Goal: Task Accomplishment & Management: Complete application form

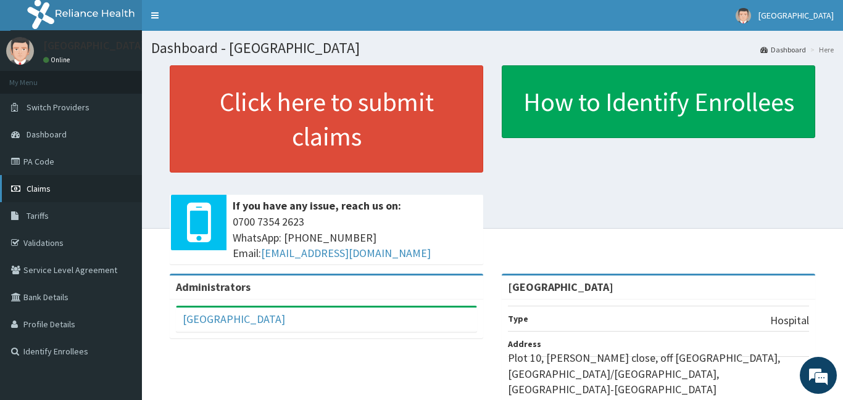
click at [41, 184] on span "Claims" at bounding box center [39, 188] width 24 height 11
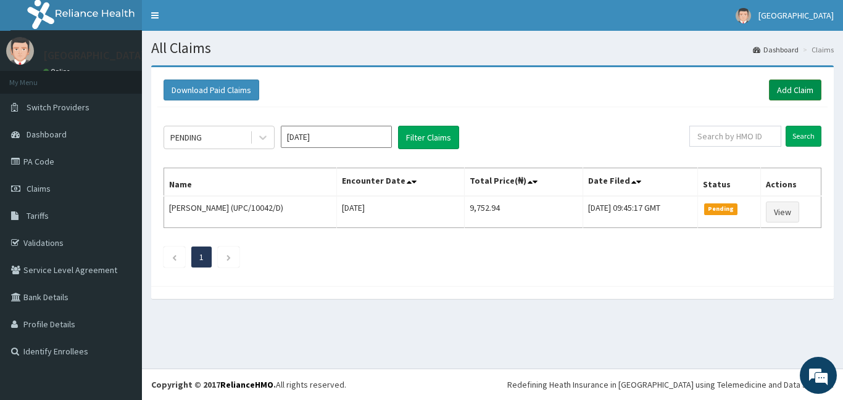
click at [804, 90] on link "Add Claim" at bounding box center [795, 90] width 52 height 21
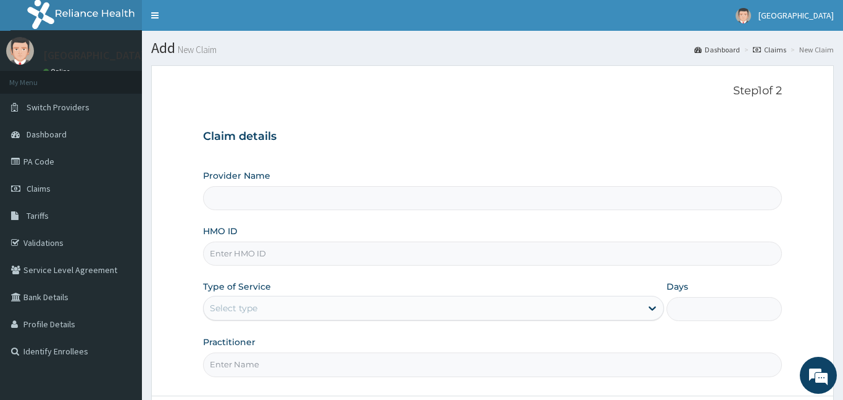
click at [237, 210] on div "Provider Name HMO ID Type of Service Select type Days Practitioner" at bounding box center [492, 273] width 579 height 207
click at [247, 250] on input "HMO ID" at bounding box center [492, 254] width 579 height 24
type input "[GEOGRAPHIC_DATA]"
paste input "PA/168E01"
type input "P"
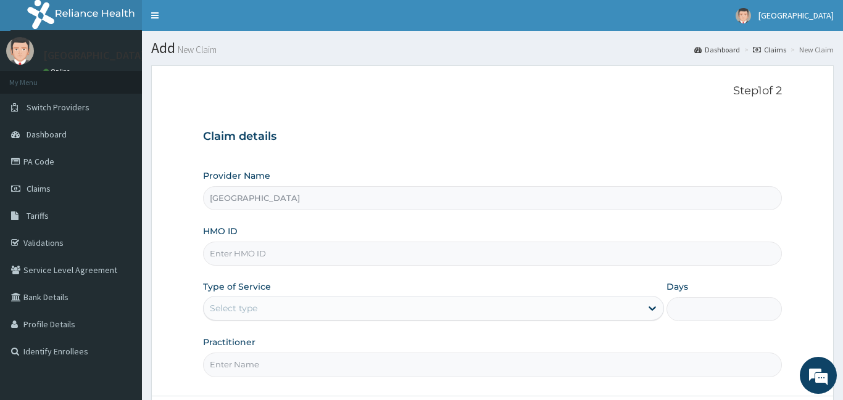
paste input "DAL/10342/H"
type input "DAL/10342/H"
click at [273, 303] on div "Select type" at bounding box center [423, 309] width 438 height 20
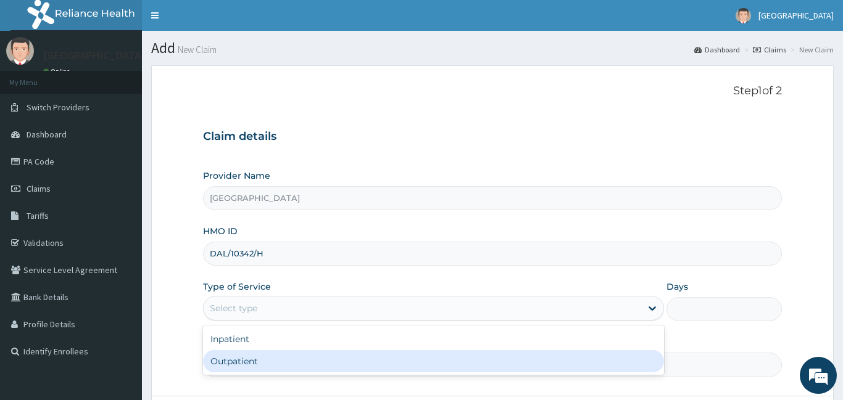
click at [274, 354] on div "Outpatient" at bounding box center [433, 361] width 461 height 22
type input "1"
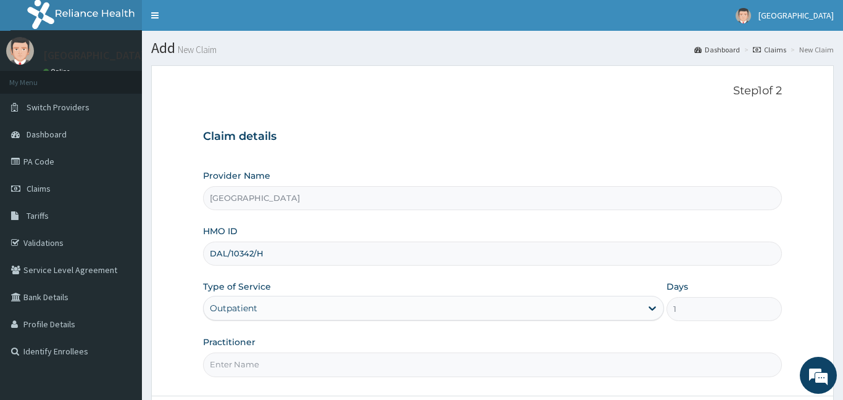
click at [587, 368] on input "Practitioner" at bounding box center [492, 365] width 579 height 24
type input "DR BADRU"
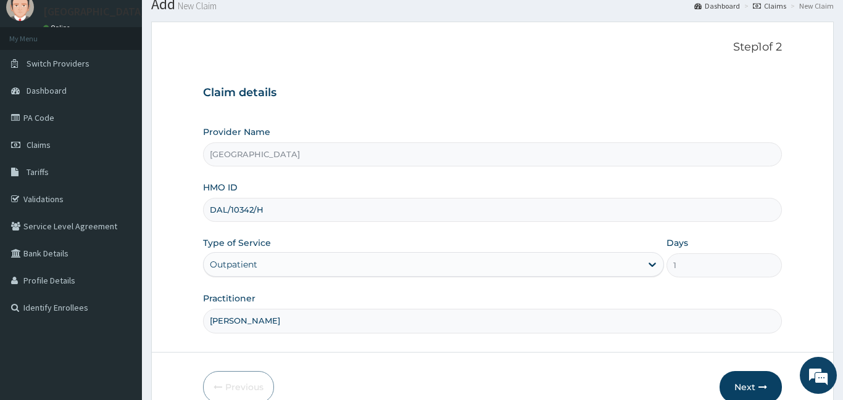
scroll to position [45, 0]
click at [736, 387] on button "Next" at bounding box center [750, 386] width 62 height 32
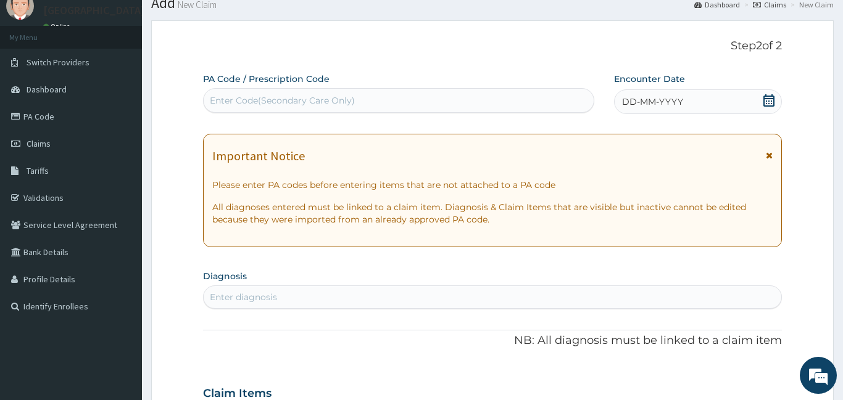
click at [265, 94] on div "Enter Code(Secondary Care Only)" at bounding box center [282, 100] width 145 height 12
paste input "PA/168E01"
type input "PA/168E01"
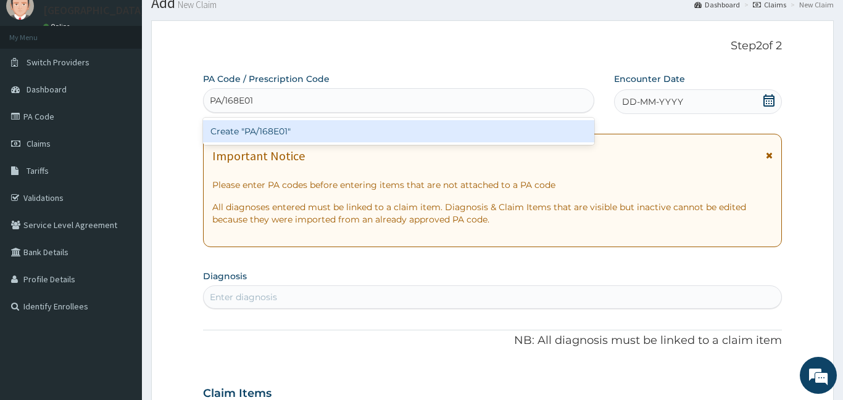
click at [265, 128] on div "Create "PA/168E01"" at bounding box center [398, 131] width 391 height 22
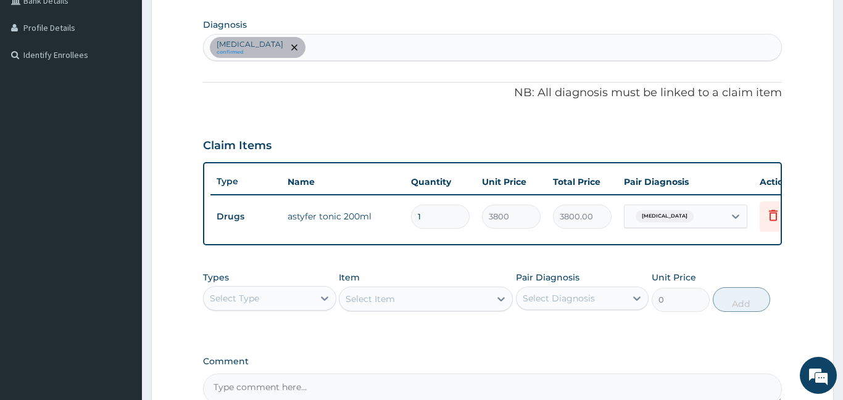
scroll to position [295, 0]
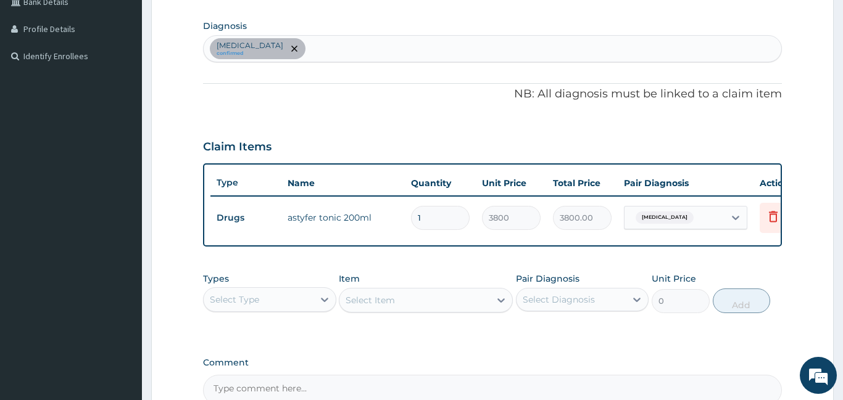
click at [388, 46] on div "Anemia confirmed" at bounding box center [492, 49] width 577 height 26
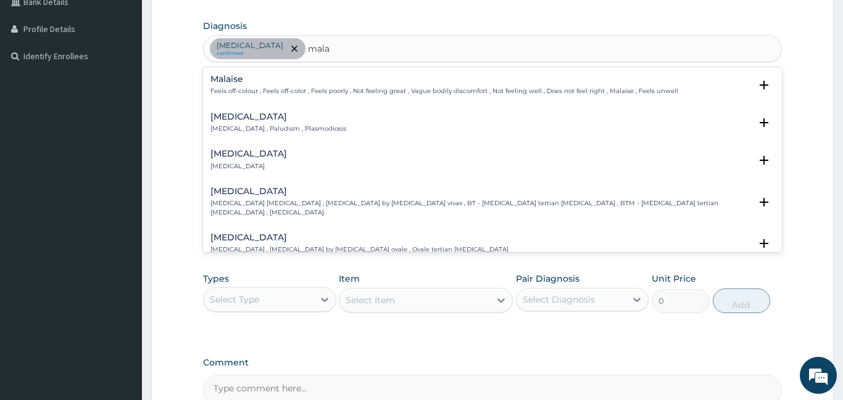
type input "malar"
click at [262, 118] on h4 "Malaria" at bounding box center [278, 116] width 136 height 9
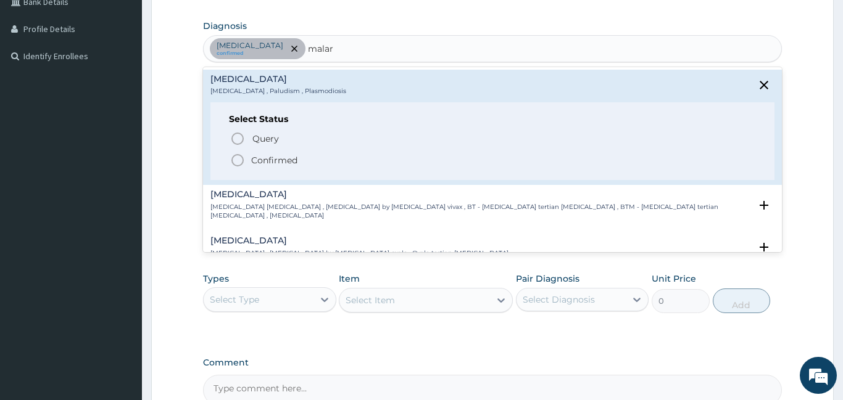
click at [239, 162] on icon "status option filled" at bounding box center [237, 160] width 15 height 15
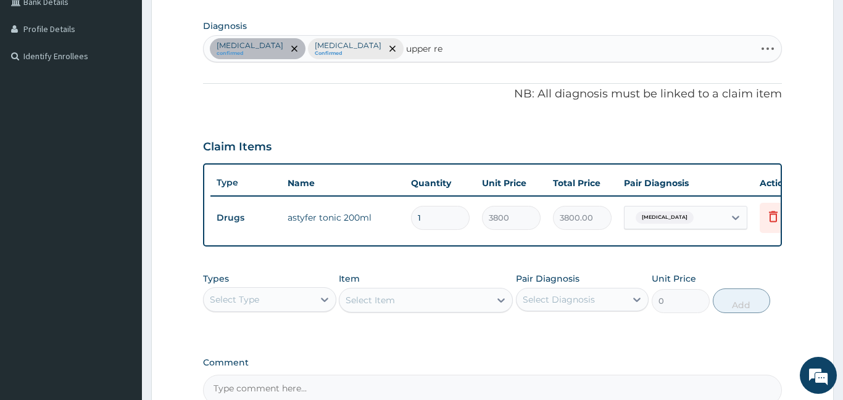
type input "upper res"
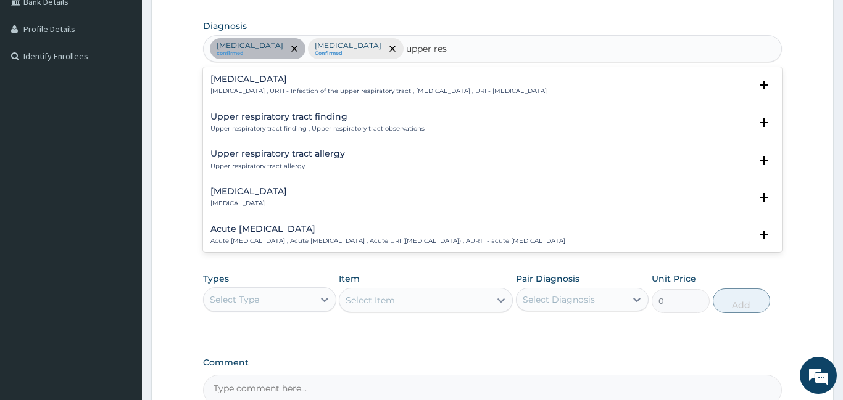
click at [262, 76] on h4 "Upper respiratory infection" at bounding box center [378, 79] width 336 height 9
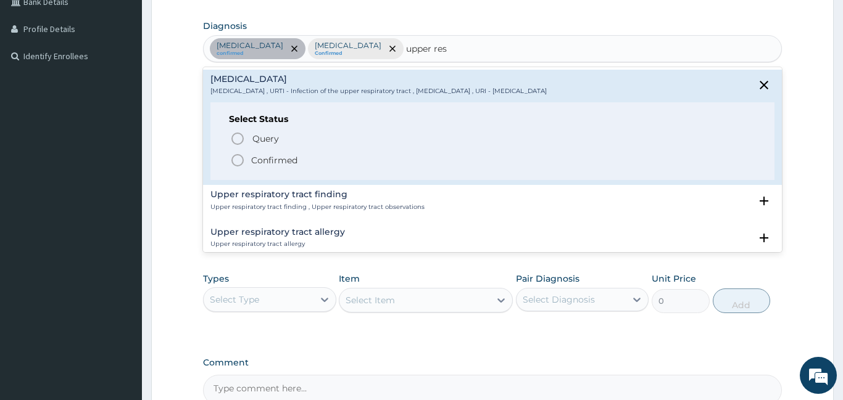
click at [238, 156] on icon "status option filled" at bounding box center [237, 160] width 15 height 15
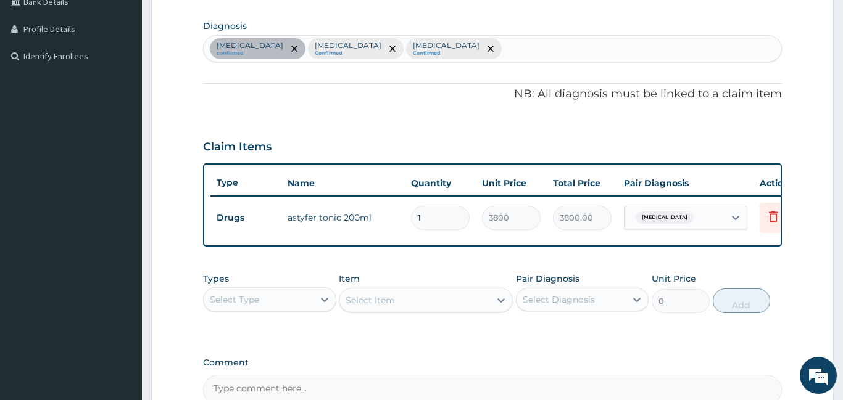
click at [294, 307] on div "Select Type" at bounding box center [269, 299] width 133 height 25
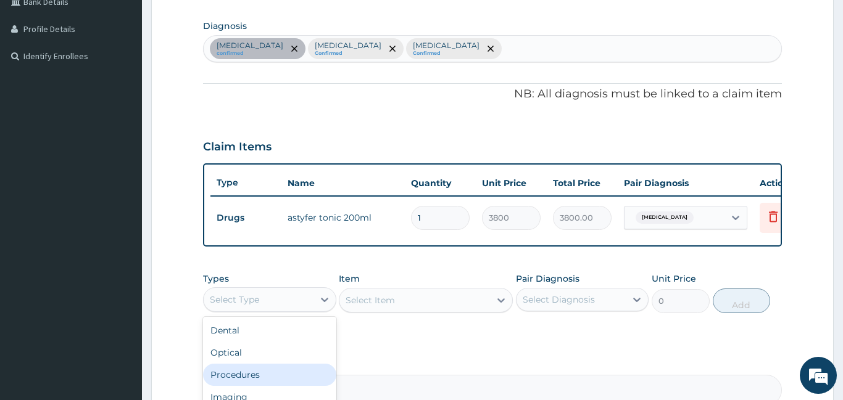
click at [282, 364] on div "Procedures" at bounding box center [269, 375] width 133 height 22
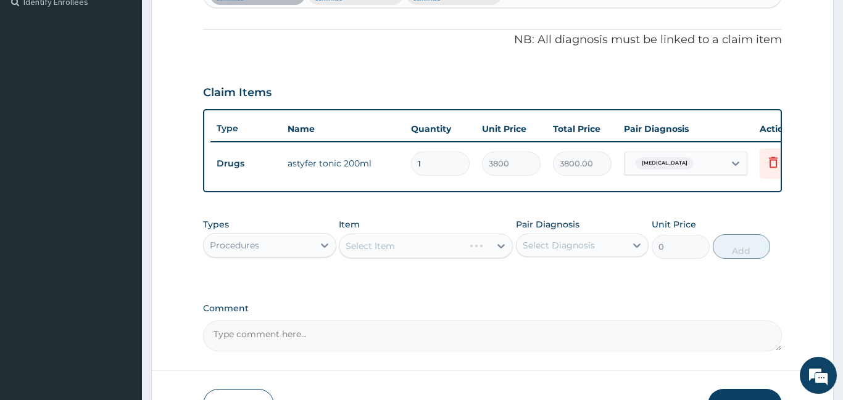
scroll to position [351, 0]
click at [387, 238] on div "Select Item" at bounding box center [426, 245] width 174 height 25
click at [387, 247] on div "Select Item" at bounding box center [426, 245] width 174 height 25
click at [397, 247] on div "Select Item" at bounding box center [414, 245] width 151 height 20
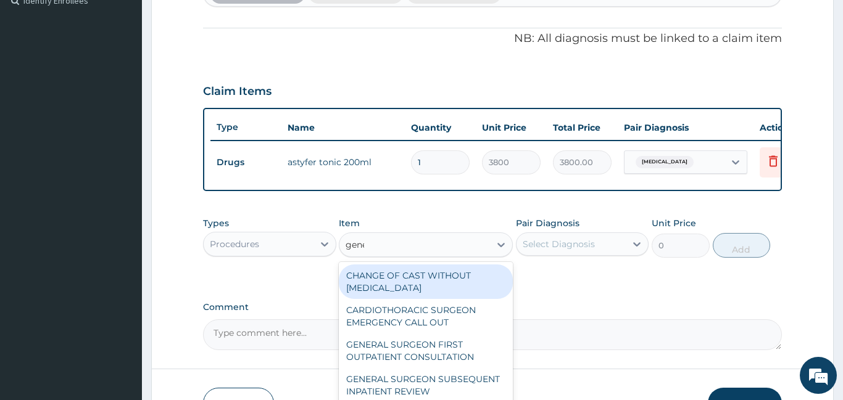
type input "gener"
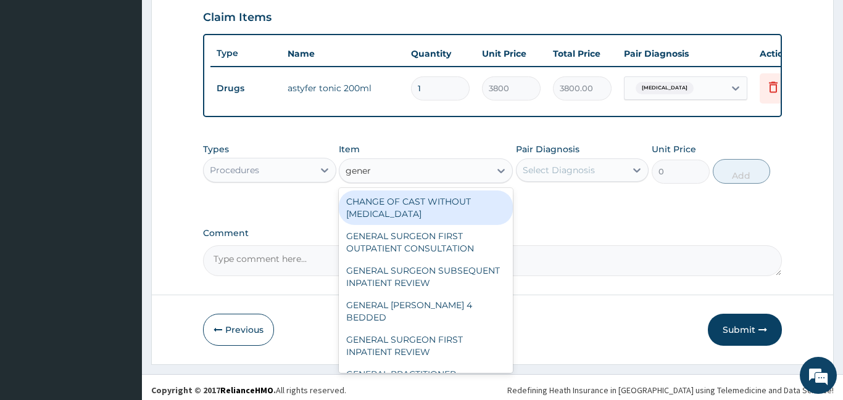
scroll to position [428, 0]
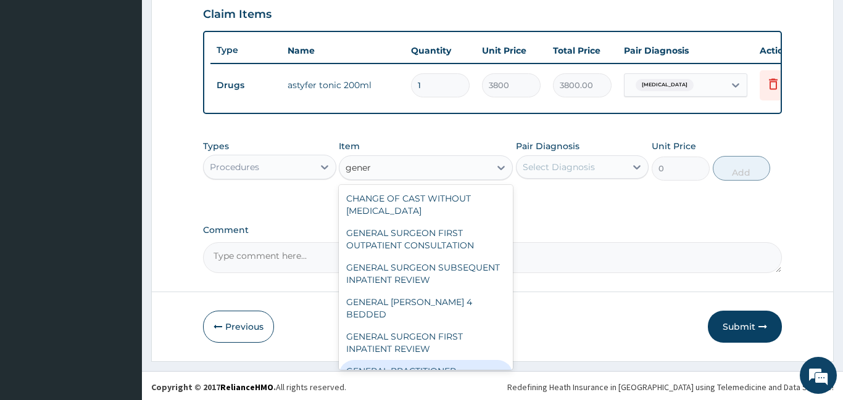
click at [428, 360] on div "GENERAL PRACTITIONER CONSULTATION FIRST OUTPATIENT CONSULTATION" at bounding box center [426, 383] width 174 height 47
type input "3547.5"
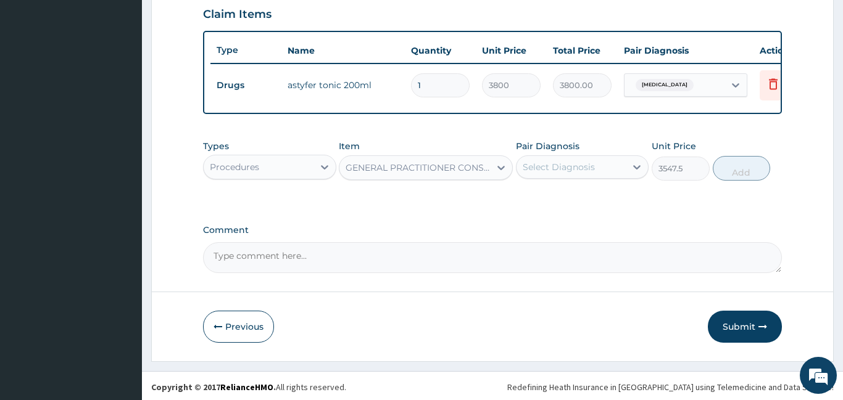
click at [608, 163] on div "Select Diagnosis" at bounding box center [571, 167] width 110 height 20
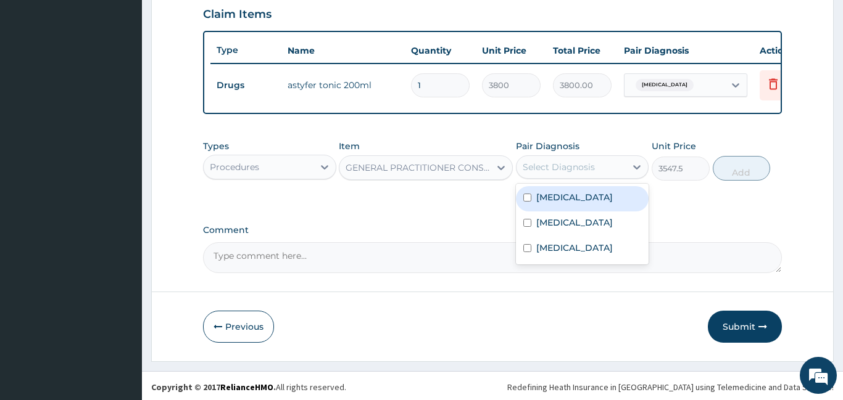
click at [597, 200] on div "Anemia" at bounding box center [582, 198] width 133 height 25
checkbox input "true"
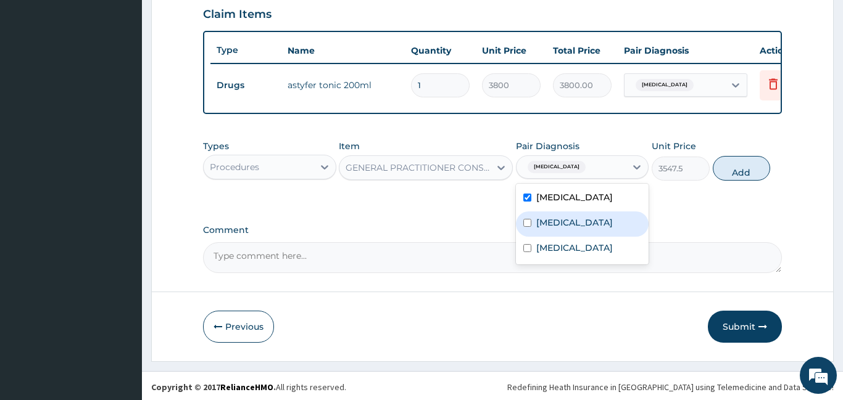
click at [597, 216] on div "Malaria" at bounding box center [582, 224] width 133 height 25
checkbox input "true"
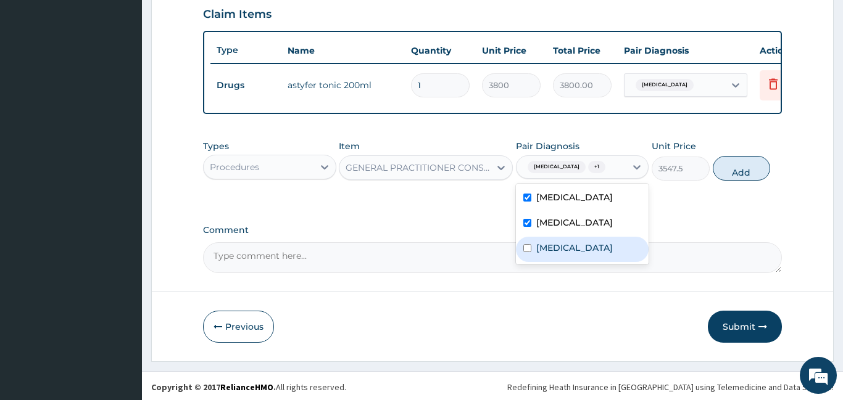
click at [597, 242] on label "Upper respiratory infection" at bounding box center [574, 248] width 76 height 12
checkbox input "true"
click at [726, 170] on button "Add" at bounding box center [741, 168] width 58 height 25
type input "0"
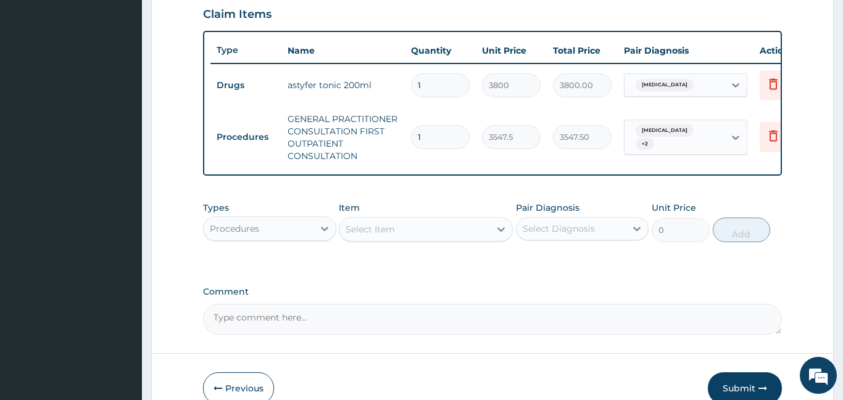
click at [250, 236] on div "Procedures" at bounding box center [259, 229] width 110 height 20
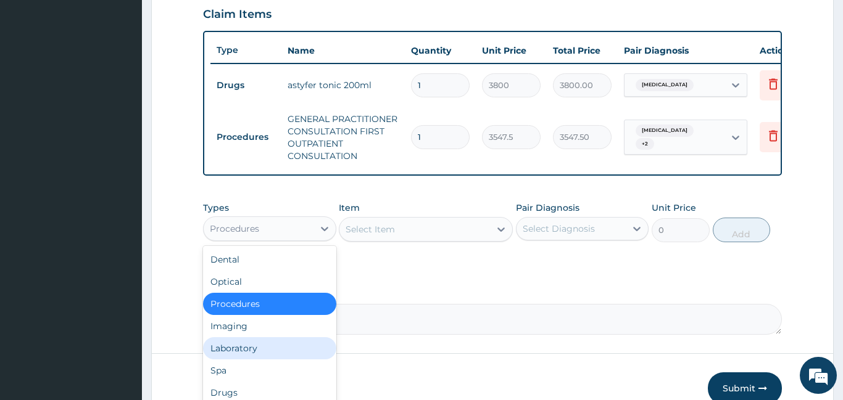
click at [246, 342] on div "Laboratory" at bounding box center [269, 348] width 133 height 22
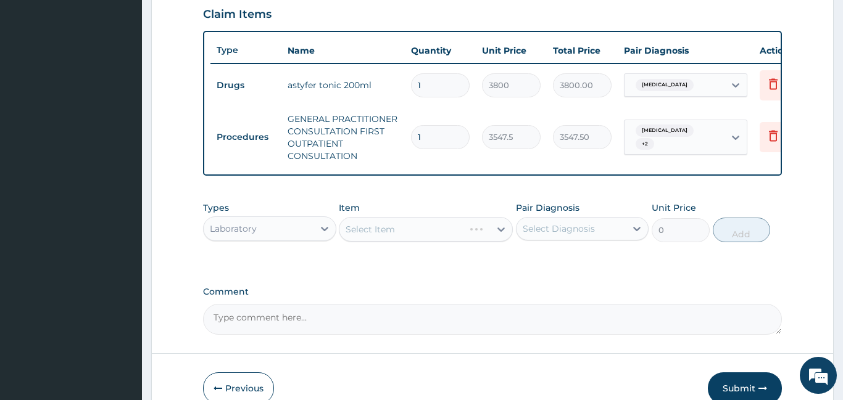
click at [379, 233] on div "Select Item" at bounding box center [426, 229] width 174 height 25
click at [382, 233] on div "Select Item" at bounding box center [426, 229] width 174 height 25
click at [392, 231] on div "Select Item" at bounding box center [426, 229] width 174 height 25
click at [398, 223] on div "Select Item" at bounding box center [414, 230] width 151 height 20
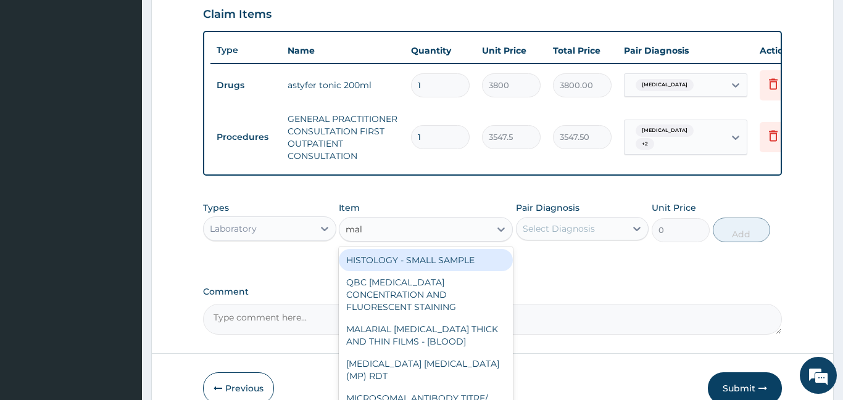
type input "mala"
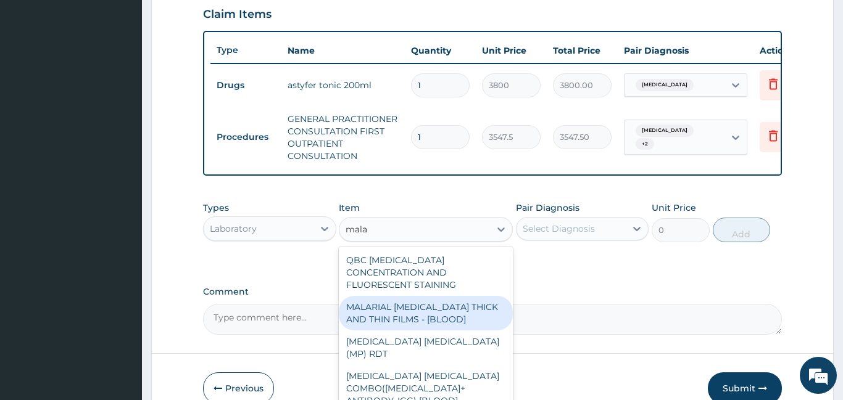
click at [407, 303] on div "MALARIAL PARASITE THICK AND THIN FILMS - [BLOOD]" at bounding box center [426, 313] width 174 height 35
type input "1612.5"
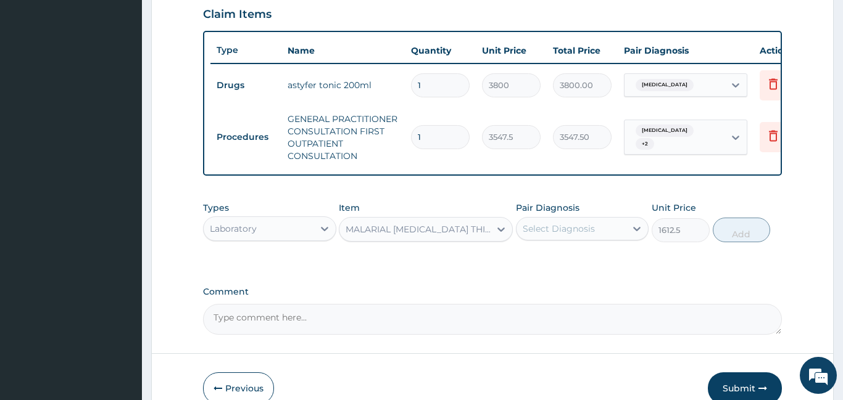
click at [556, 225] on div "Select Diagnosis" at bounding box center [558, 229] width 72 height 12
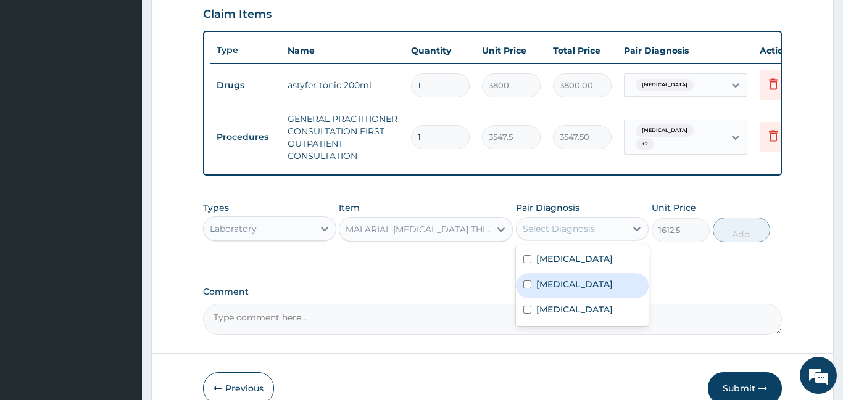
click at [558, 284] on label "Malaria" at bounding box center [574, 284] width 76 height 12
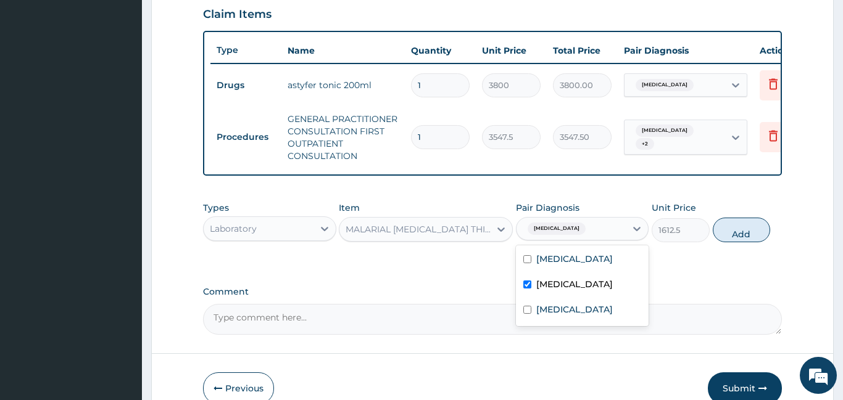
checkbox input "true"
click at [733, 234] on button "Add" at bounding box center [741, 230] width 58 height 25
type input "0"
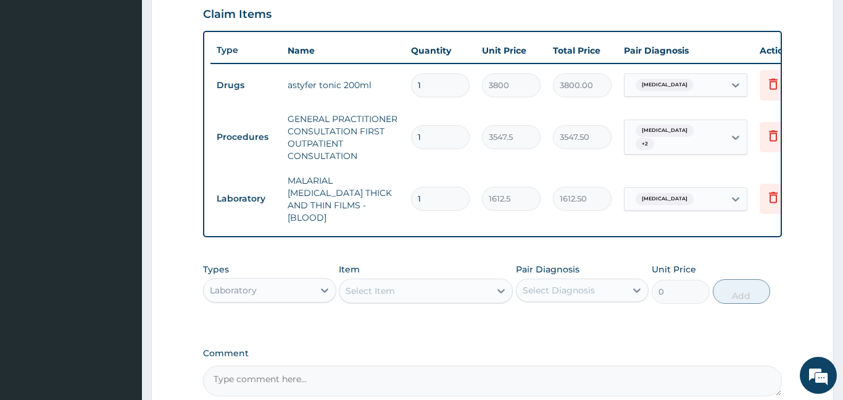
click at [417, 281] on div "Select Item" at bounding box center [414, 291] width 151 height 20
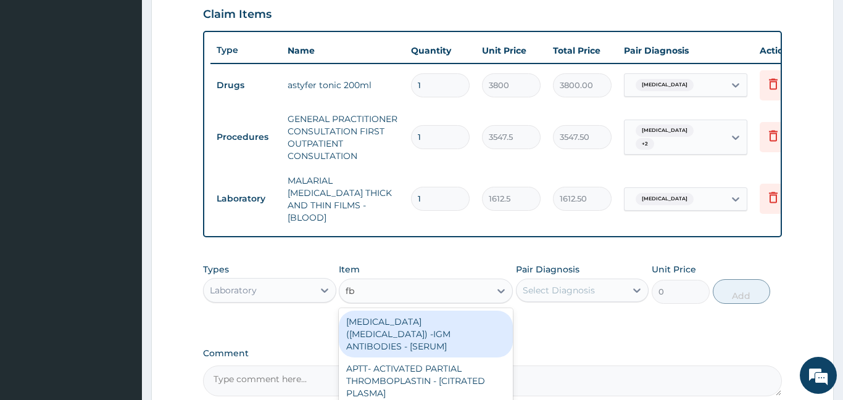
type input "fbc"
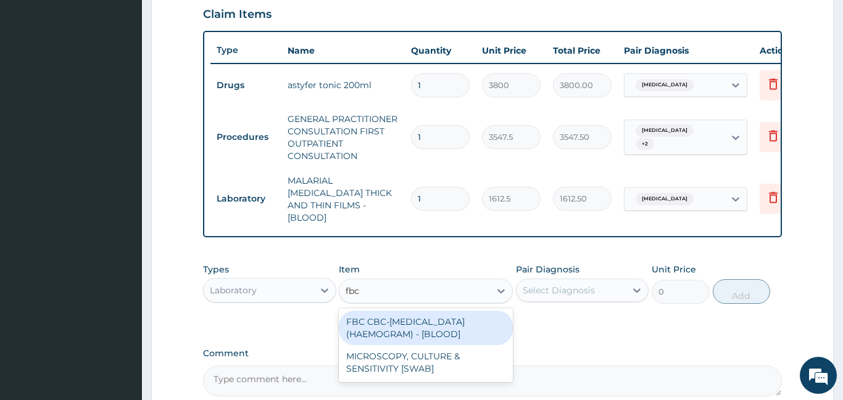
click at [411, 314] on div "FBC CBC-COMPLETE BLOOD COUNT (HAEMOGRAM) - [BLOOD]" at bounding box center [426, 328] width 174 height 35
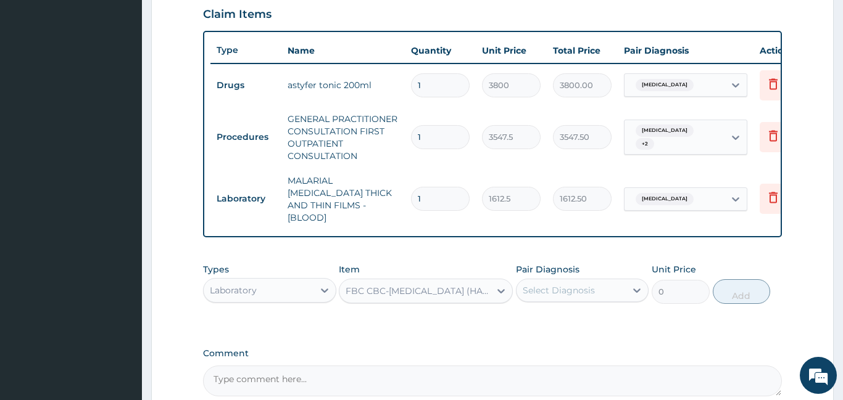
type input "4300"
click at [559, 284] on div "Select Diagnosis" at bounding box center [558, 290] width 72 height 12
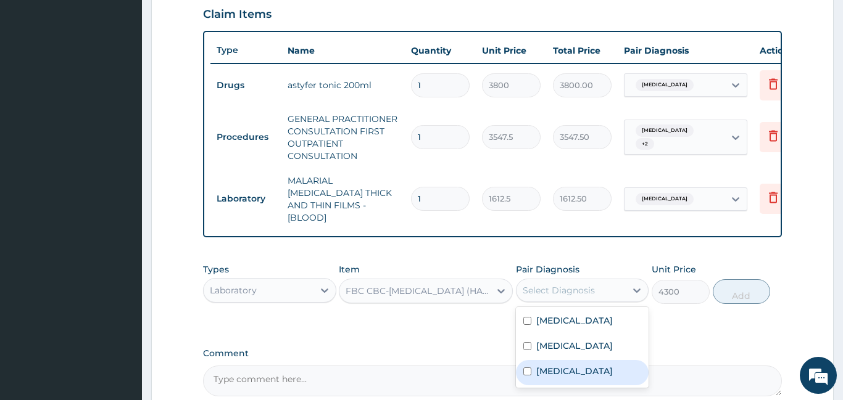
click at [555, 365] on label "Upper respiratory infection" at bounding box center [574, 371] width 76 height 12
checkbox input "true"
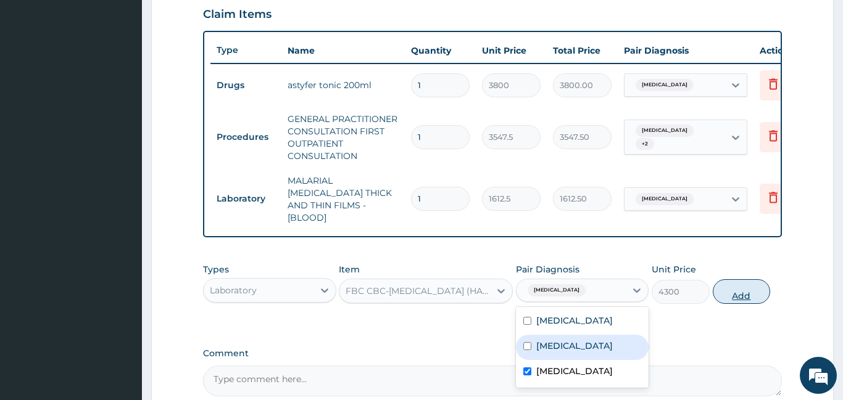
click at [732, 285] on button "Add" at bounding box center [741, 291] width 58 height 25
type input "0"
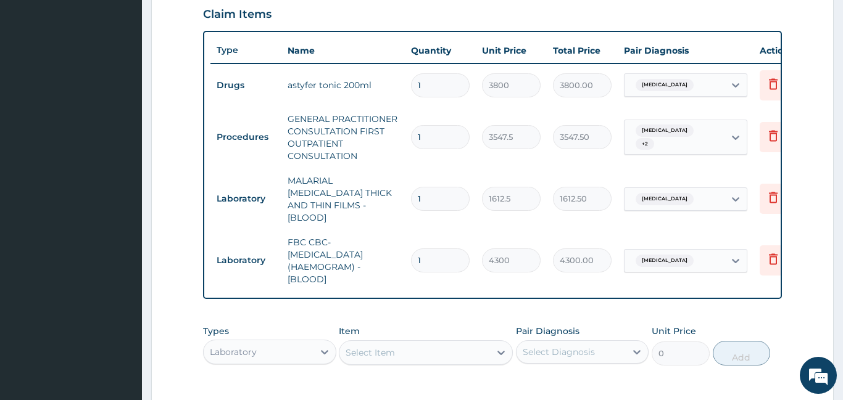
scroll to position [601, 0]
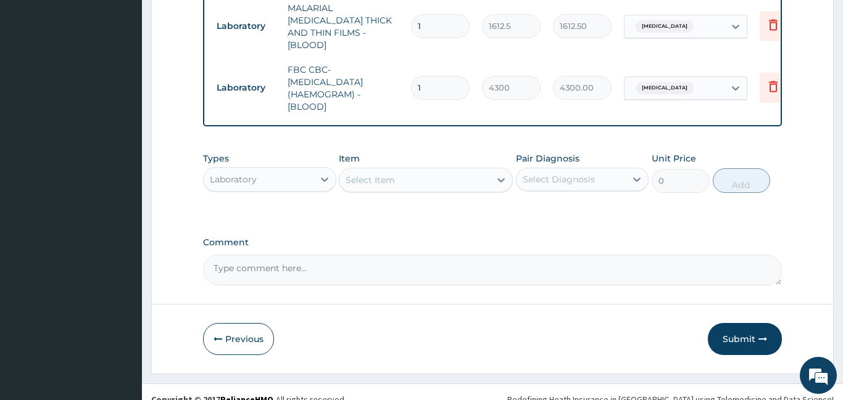
click at [274, 173] on div "Laboratory" at bounding box center [259, 180] width 110 height 20
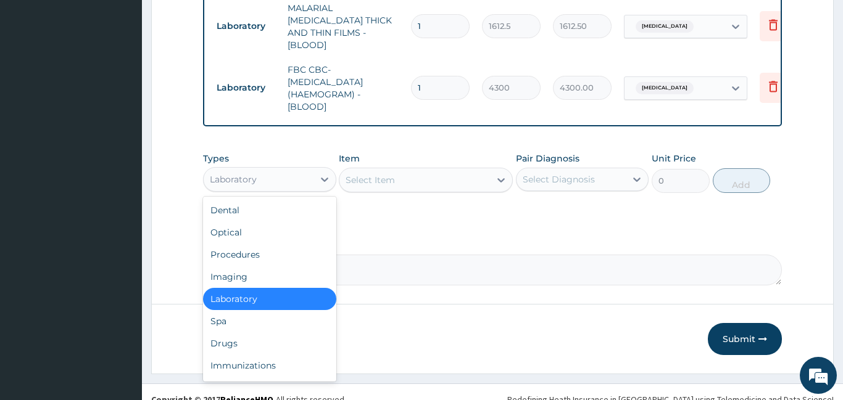
click at [274, 173] on div "Laboratory" at bounding box center [259, 180] width 110 height 20
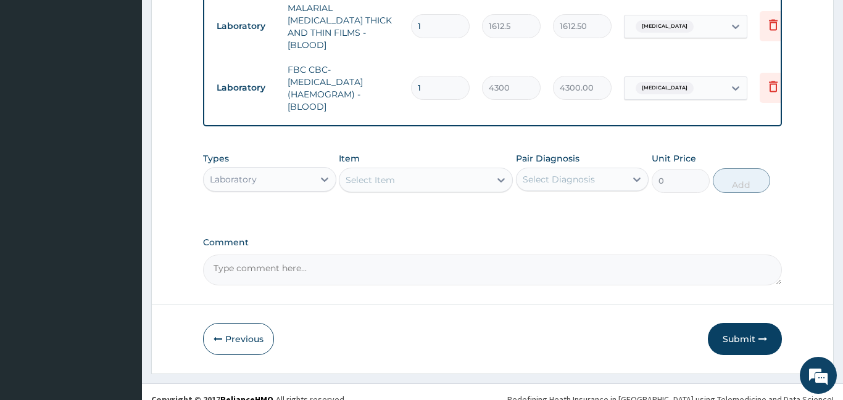
click at [255, 173] on div "Laboratory" at bounding box center [233, 179] width 47 height 12
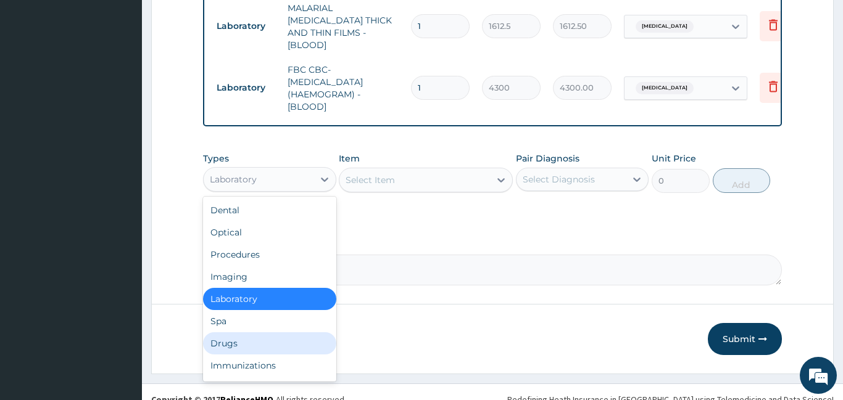
click at [260, 332] on div "Drugs" at bounding box center [269, 343] width 133 height 22
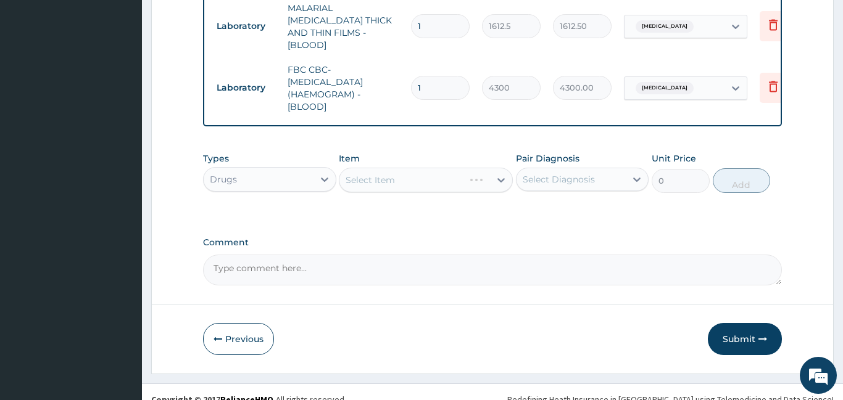
click at [392, 175] on div "Select Item" at bounding box center [426, 180] width 174 height 25
click at [381, 174] on div "Select Item" at bounding box center [369, 180] width 49 height 12
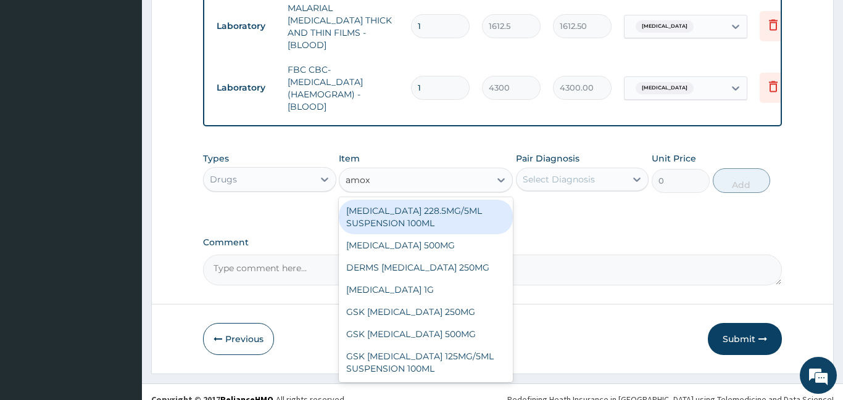
type input "amoxi"
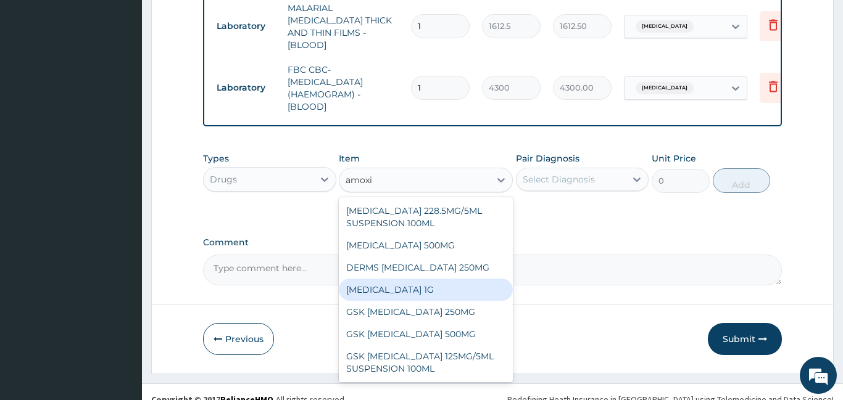
click at [386, 279] on div "CO-AMOXICLAV 1G" at bounding box center [426, 290] width 174 height 22
type input "709.5"
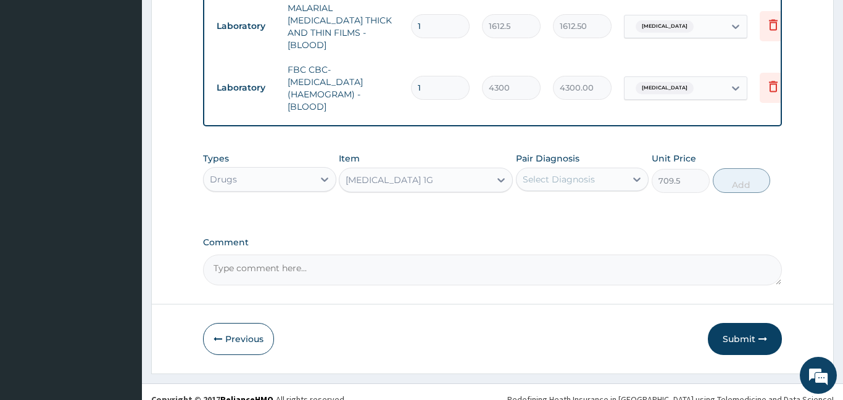
click at [603, 170] on div "Select Diagnosis" at bounding box center [571, 180] width 110 height 20
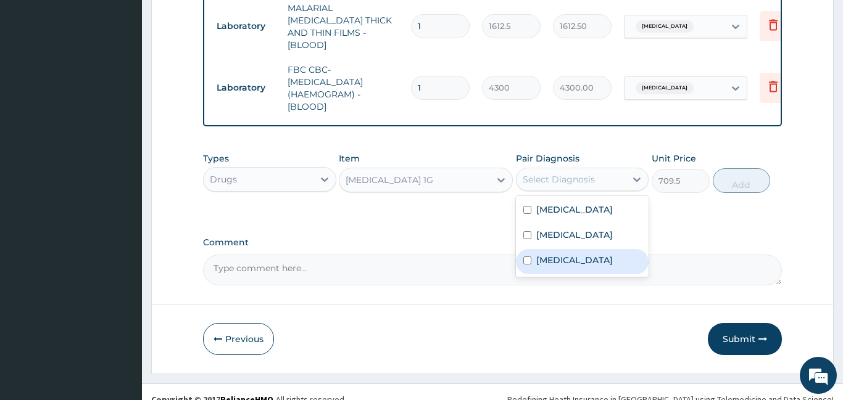
click at [591, 254] on label "Upper respiratory infection" at bounding box center [574, 260] width 76 height 12
checkbox input "true"
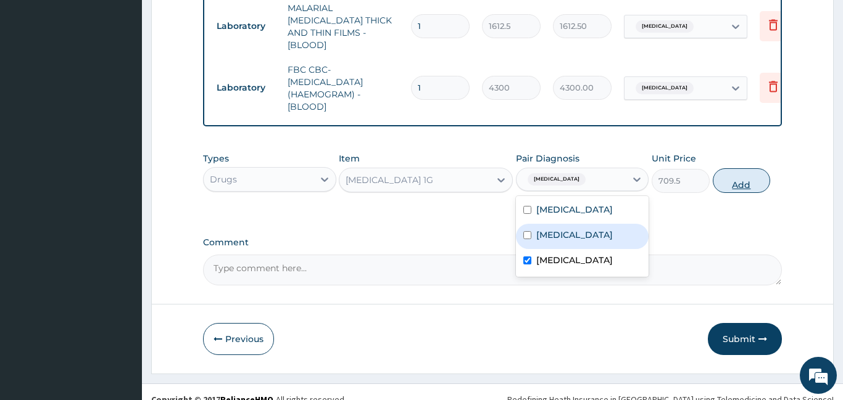
click at [724, 170] on button "Add" at bounding box center [741, 180] width 58 height 25
type input "0"
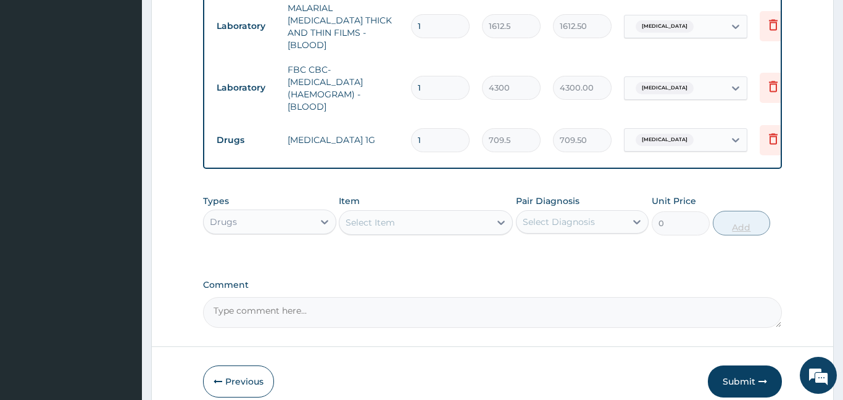
type input "14"
type input "9933.00"
type input "14"
click at [450, 213] on div "Select Item" at bounding box center [414, 223] width 151 height 20
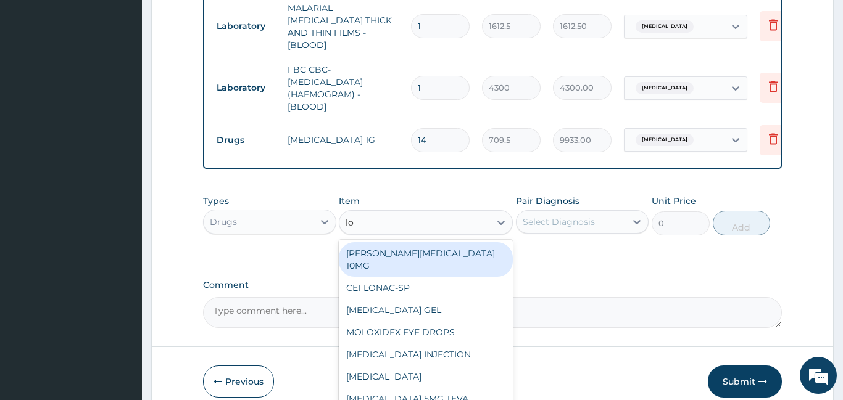
type input "lon"
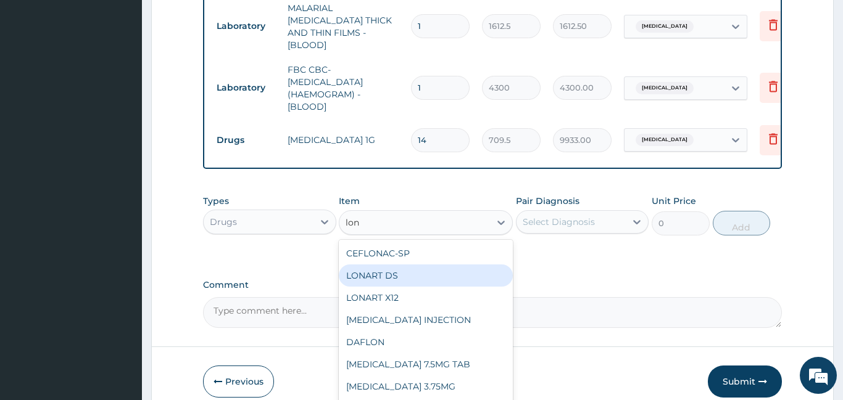
click at [450, 265] on div "LONART DS" at bounding box center [426, 276] width 174 height 22
type input "473.00000000000006"
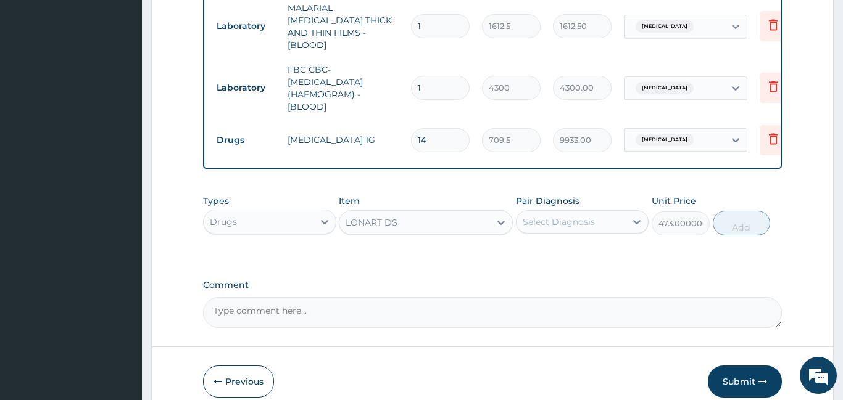
click at [605, 210] on div "Select Diagnosis" at bounding box center [582, 221] width 133 height 23
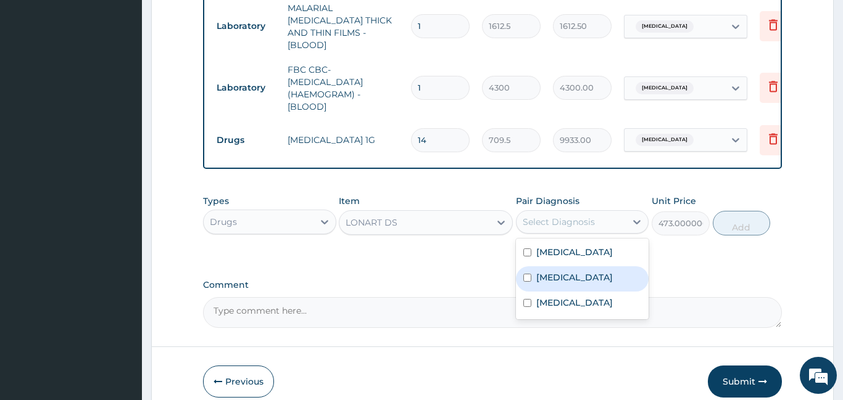
click at [595, 266] on div "Malaria" at bounding box center [582, 278] width 133 height 25
checkbox input "true"
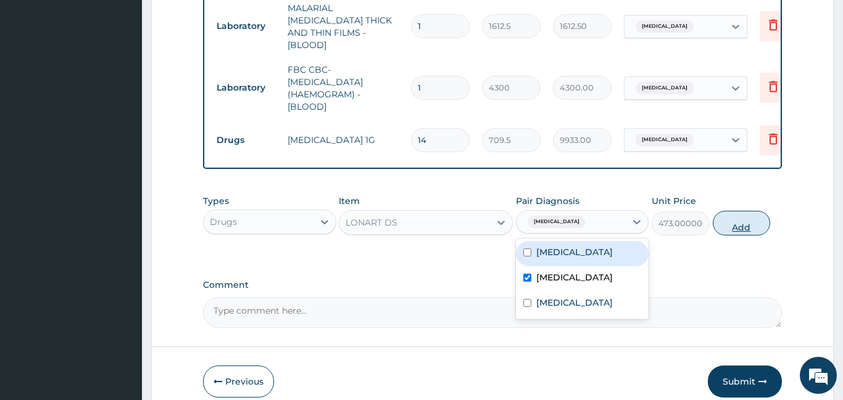
click at [733, 220] on button "Add" at bounding box center [741, 223] width 58 height 25
type input "0"
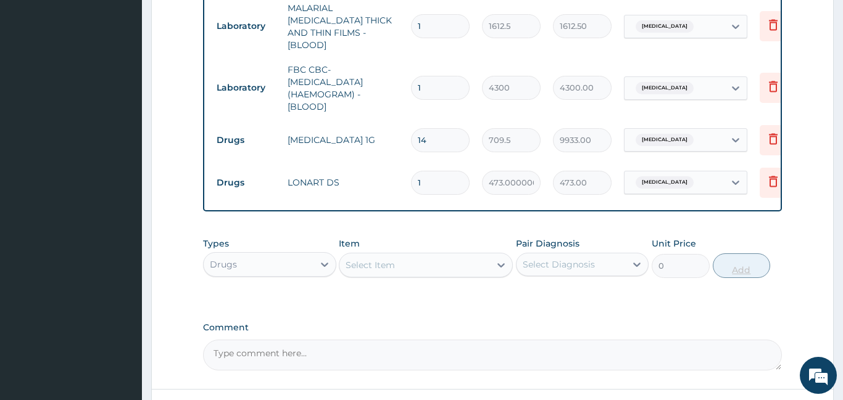
click at [733, 231] on div "Types Drugs Item Select Item Pair Diagnosis Select Diagnosis Unit Price 0 Add" at bounding box center [492, 257] width 579 height 53
click at [444, 173] on input "1" at bounding box center [440, 183] width 59 height 24
type input "0.00"
type input "6"
type input "2838.00"
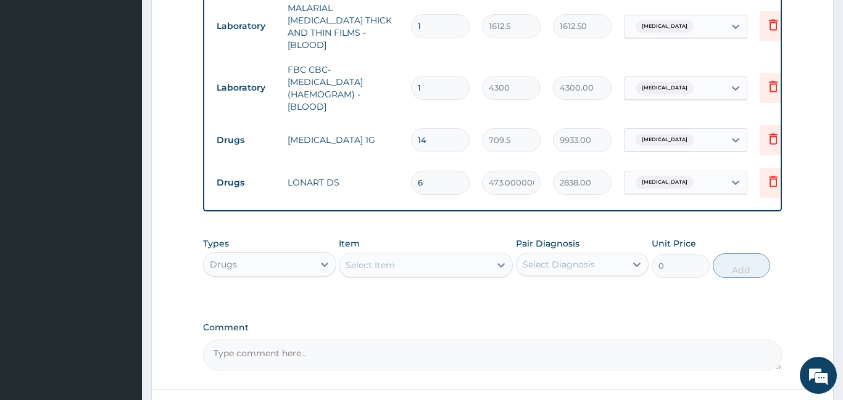
type input "6"
click at [368, 261] on div "Select Item" at bounding box center [426, 265] width 174 height 25
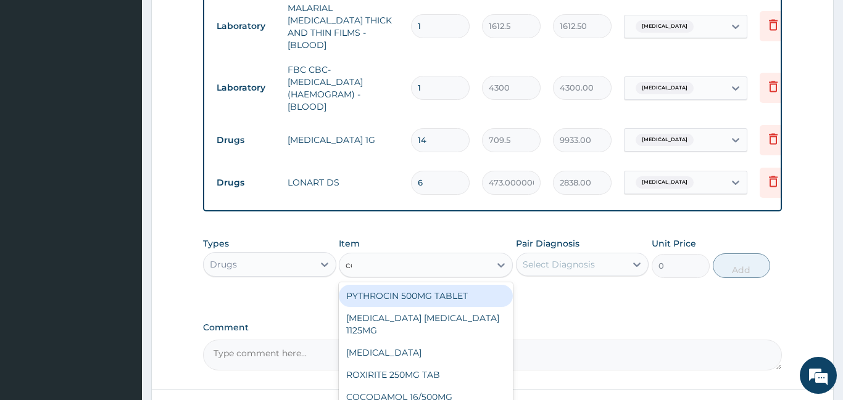
type input "cou"
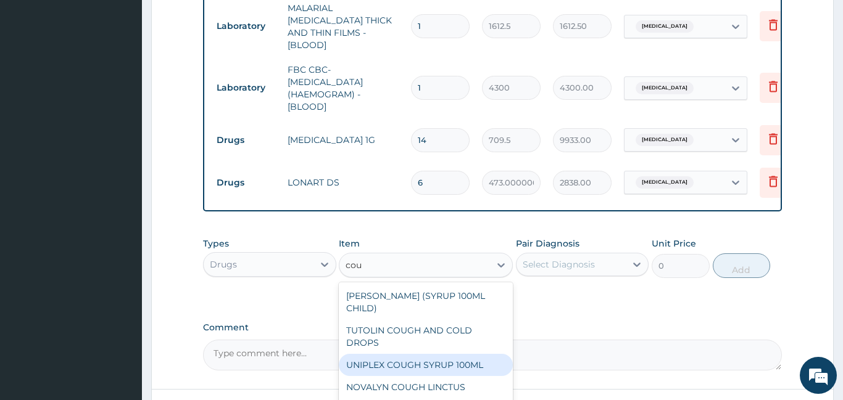
click at [376, 354] on div "UNIPLEX COUGH SYRUP 100ML" at bounding box center [426, 365] width 174 height 22
type input "1182.5"
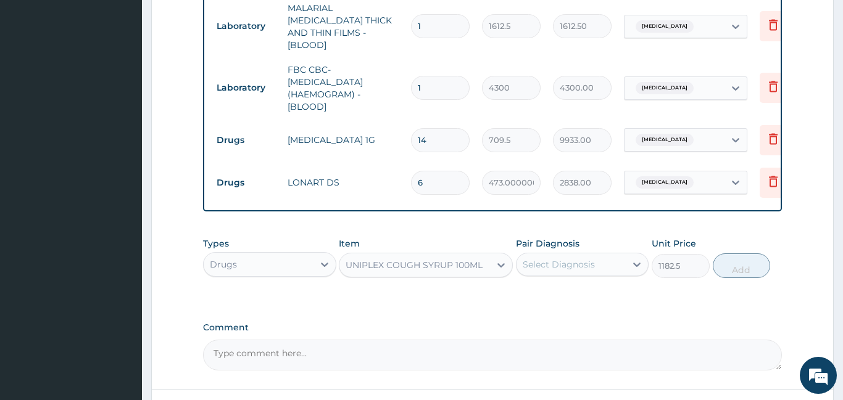
click at [575, 258] on div "Select Diagnosis" at bounding box center [558, 264] width 72 height 12
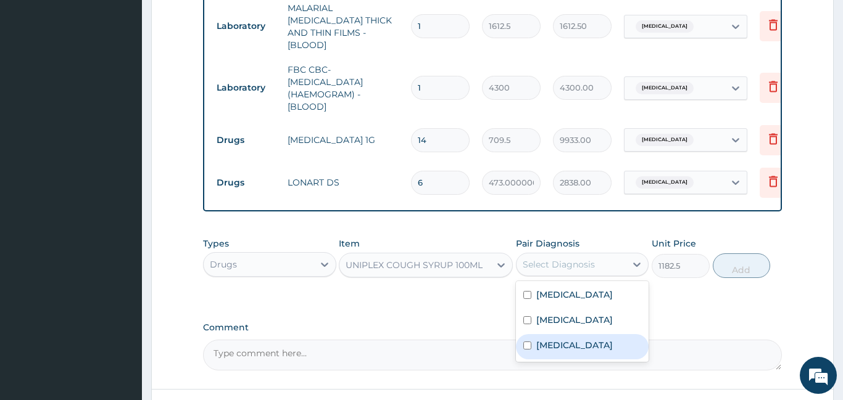
click at [573, 339] on label "Upper respiratory infection" at bounding box center [574, 345] width 76 height 12
checkbox input "true"
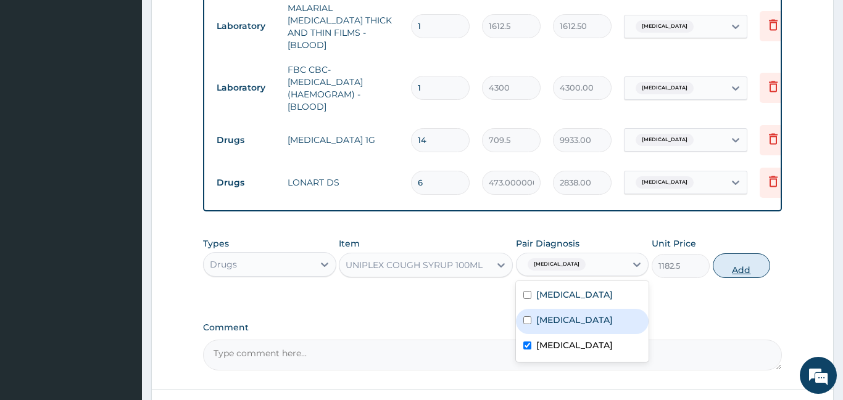
click at [727, 258] on button "Add" at bounding box center [741, 266] width 58 height 25
type input "0"
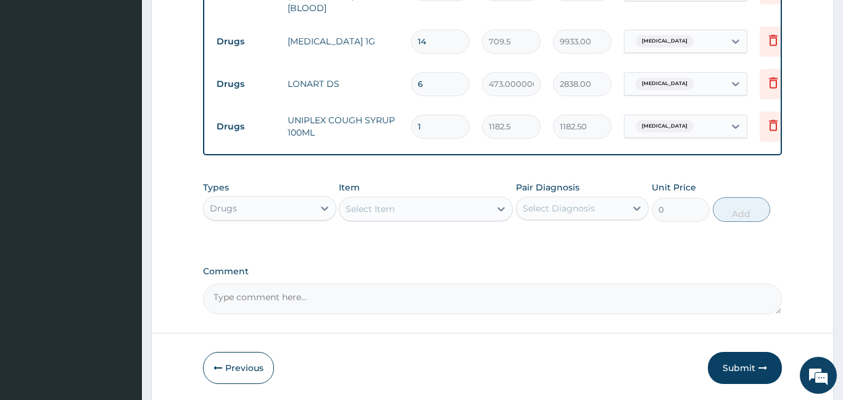
scroll to position [729, 0]
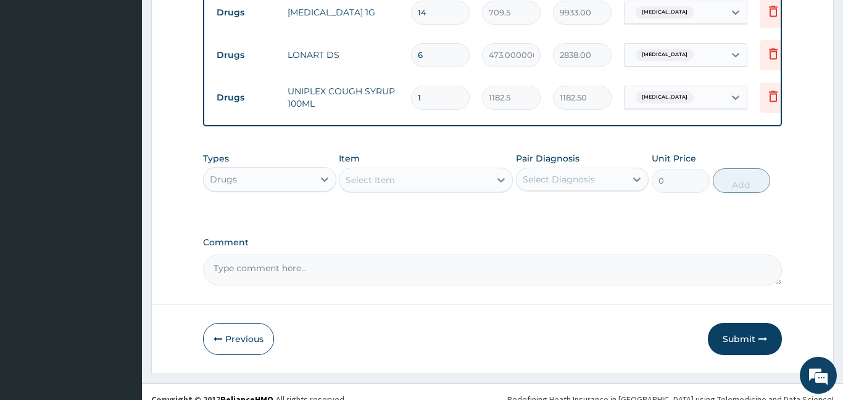
click at [378, 172] on div "Select Item" at bounding box center [414, 180] width 151 height 20
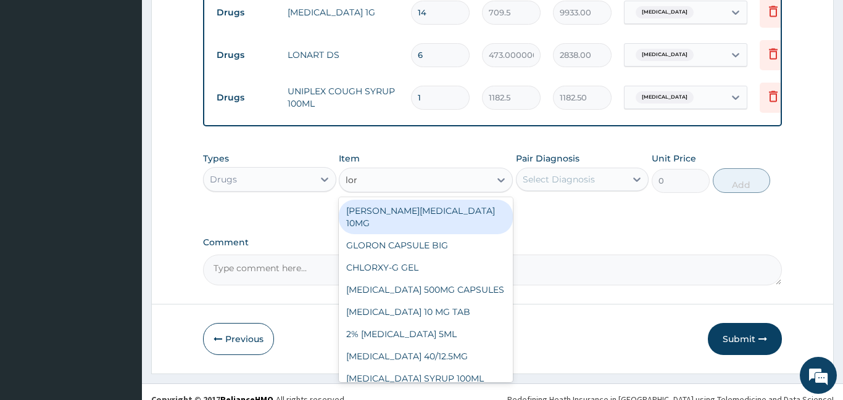
type input "lora"
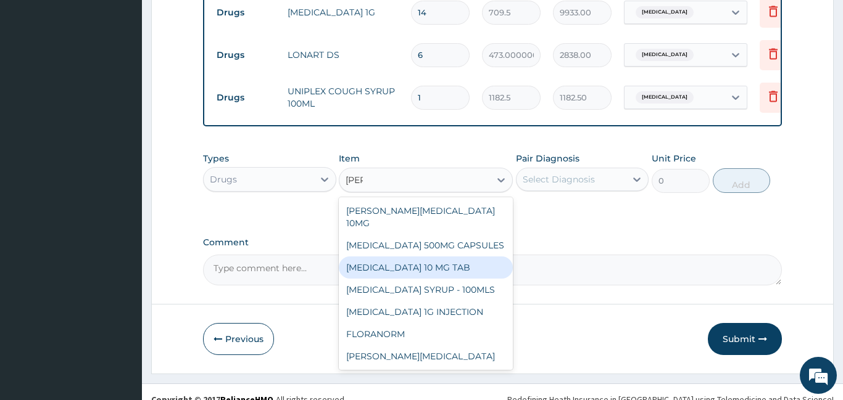
click at [368, 257] on div "LORATADINE 10 MG TAB" at bounding box center [426, 268] width 174 height 22
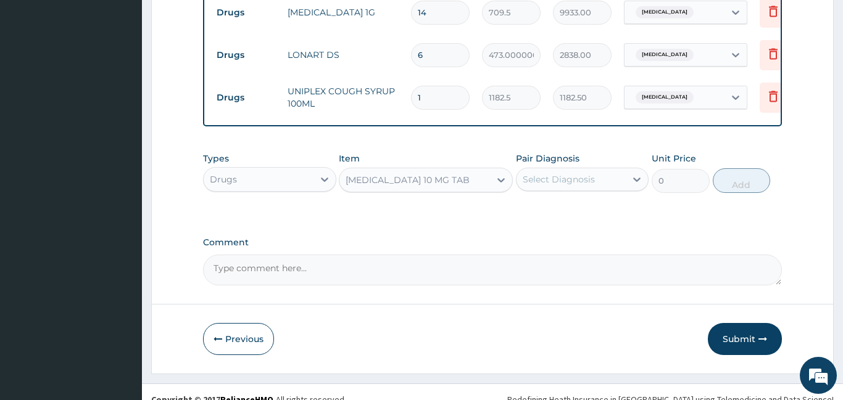
type input "59.12500000000001"
click at [550, 171] on div "Select Diagnosis" at bounding box center [571, 180] width 110 height 20
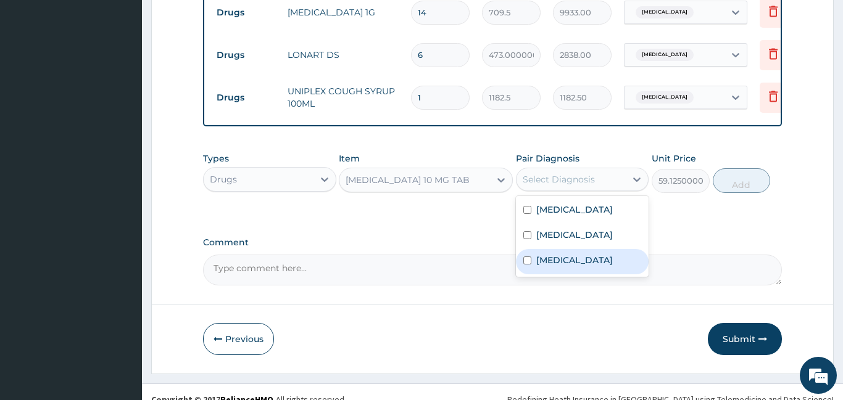
click at [550, 254] on label "Upper respiratory infection" at bounding box center [574, 260] width 76 height 12
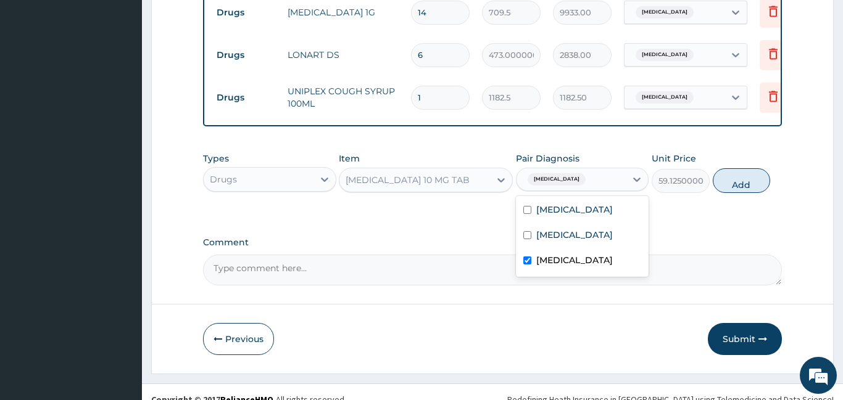
checkbox input "true"
click at [738, 173] on button "Add" at bounding box center [741, 180] width 58 height 25
type input "0"
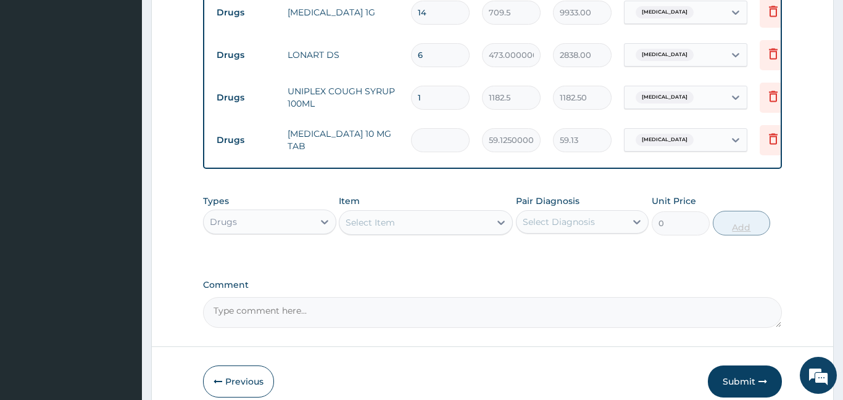
type input "0.00"
type input "5"
type input "295.63"
type input "5"
click at [389, 217] on div "Select Item" at bounding box center [369, 223] width 49 height 12
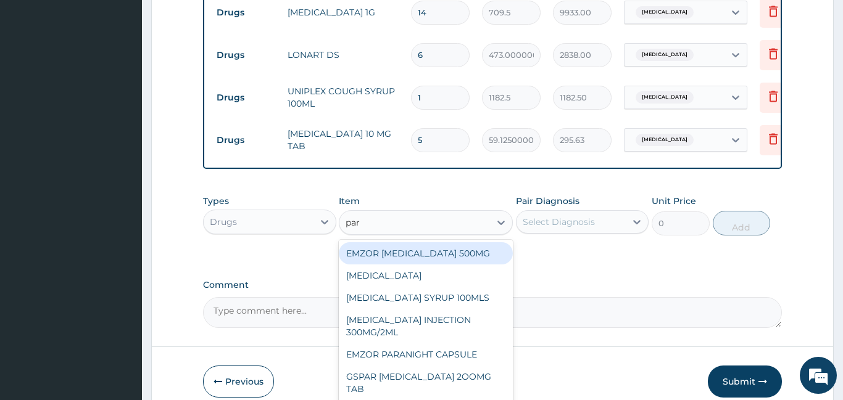
type input "para"
click at [361, 242] on div "EMZOR PARACETAMOL 500MG" at bounding box center [426, 253] width 174 height 22
type input "23.65"
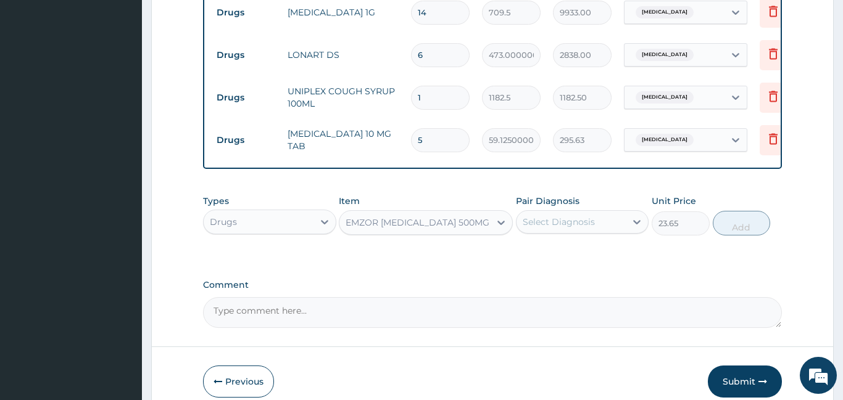
click at [532, 216] on div "Select Diagnosis" at bounding box center [558, 222] width 72 height 12
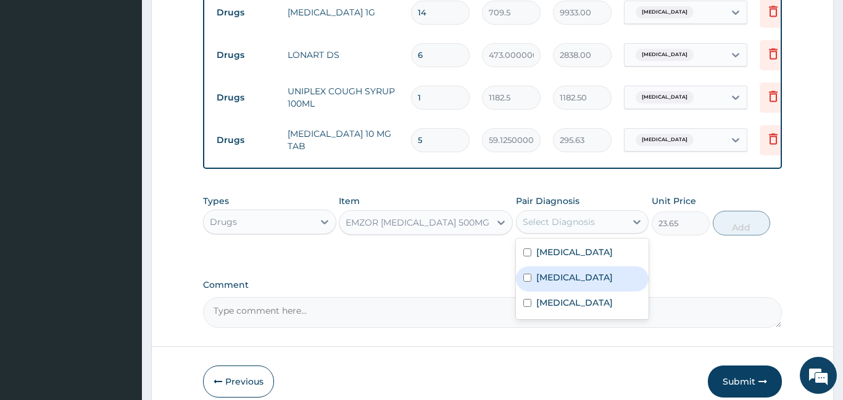
click at [544, 273] on div "Malaria" at bounding box center [582, 278] width 133 height 25
checkbox input "true"
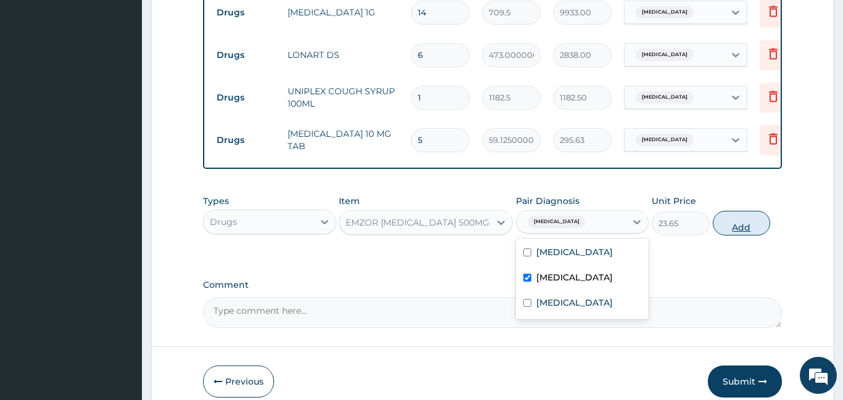
click at [746, 213] on button "Add" at bounding box center [741, 223] width 58 height 25
type input "0"
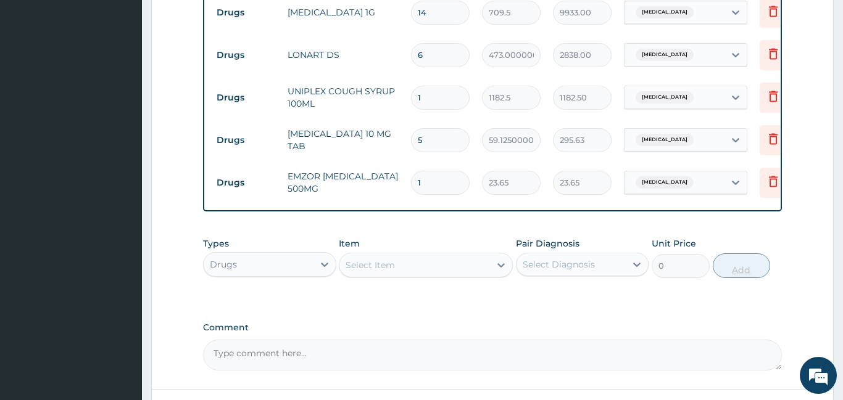
type input "15"
type input "354.75"
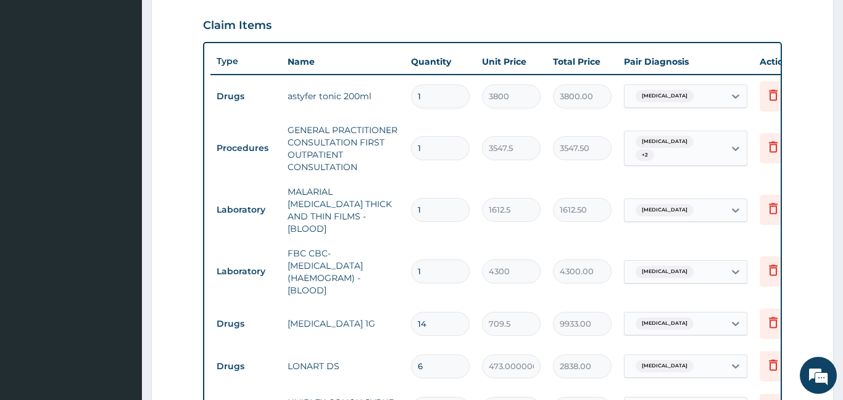
scroll to position [814, 0]
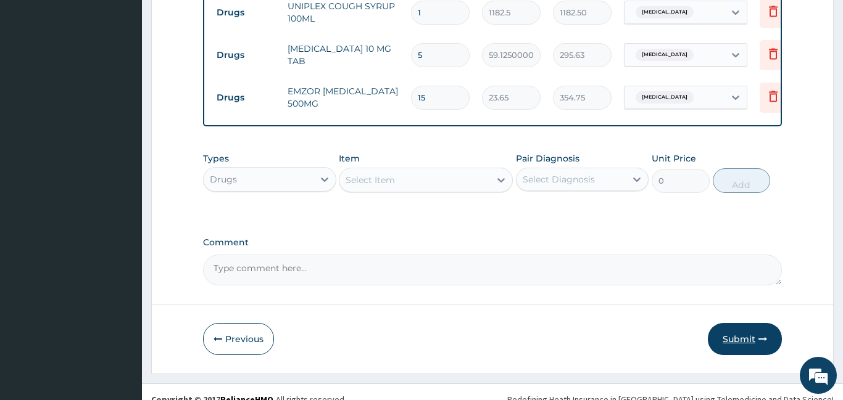
click at [730, 333] on button "Submit" at bounding box center [745, 339] width 74 height 32
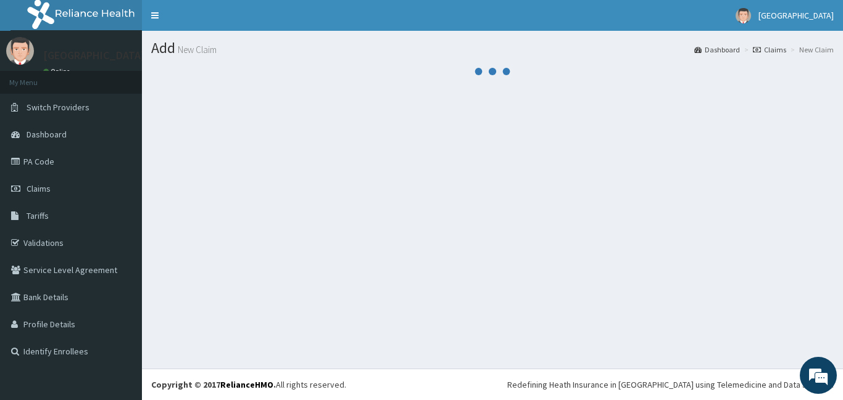
scroll to position [0, 0]
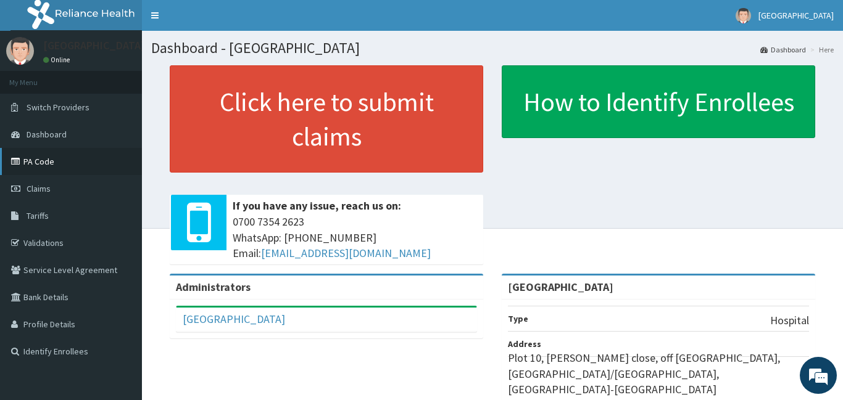
click at [23, 165] on icon at bounding box center [17, 161] width 12 height 9
